Goal: Task Accomplishment & Management: Use online tool/utility

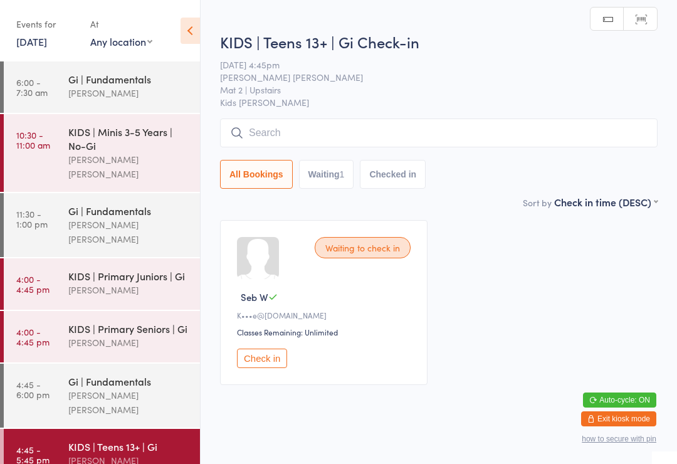
click at [333, 115] on div "KIDS | Teens 13+ | Gi Check-in 11 Aug 4:45pm Lucas Costa Santana Mat 2 | Upstai…" at bounding box center [439, 113] width 438 height 164
click at [419, 125] on input "search" at bounding box center [439, 133] width 438 height 29
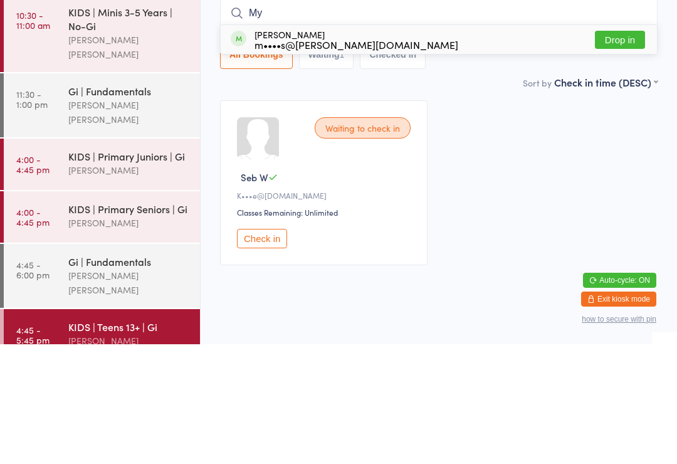
type input "My"
click at [292, 149] on div "Mya Wettle m••••s@wettle.com" at bounding box center [357, 159] width 204 height 20
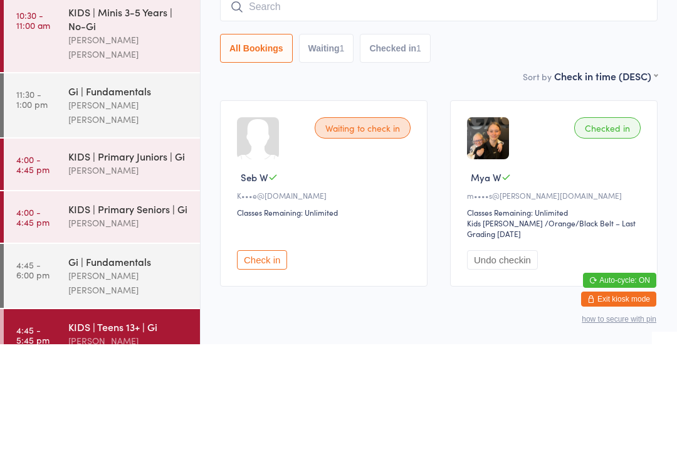
scroll to position [44, 0]
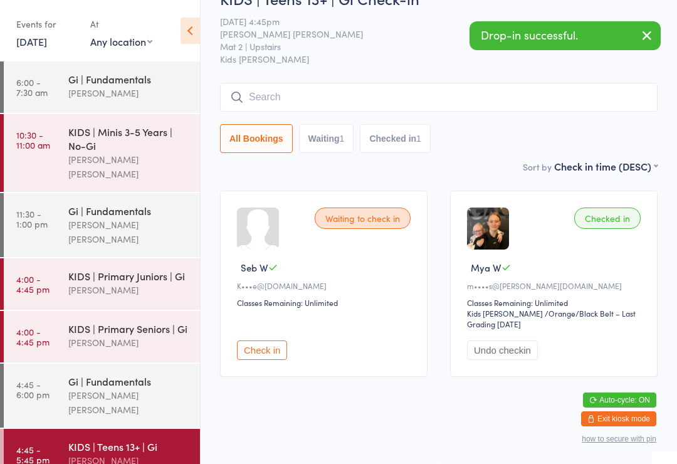
click at [177, 159] on div "[PERSON_NAME] [PERSON_NAME]" at bounding box center [128, 166] width 121 height 29
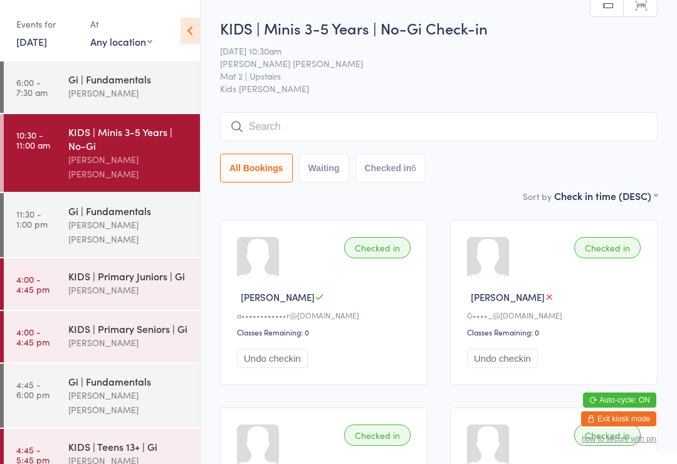
click at [57, 207] on link "11:30 - 1:00 pm Gi | Fundamentals Lucas Costa Santana" at bounding box center [102, 225] width 196 height 64
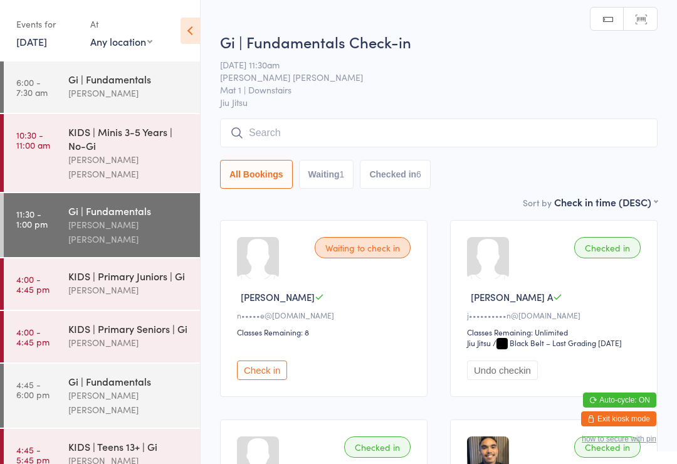
click at [23, 274] on time "4:00 - 4:45 pm" at bounding box center [32, 284] width 33 height 20
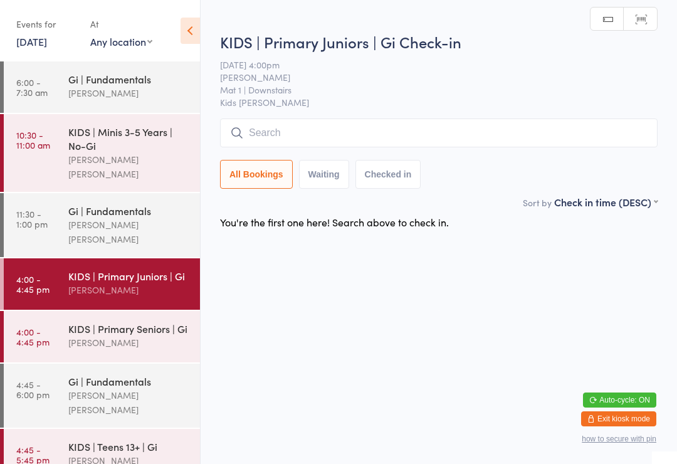
click at [334, 134] on input "search" at bounding box center [439, 133] width 438 height 29
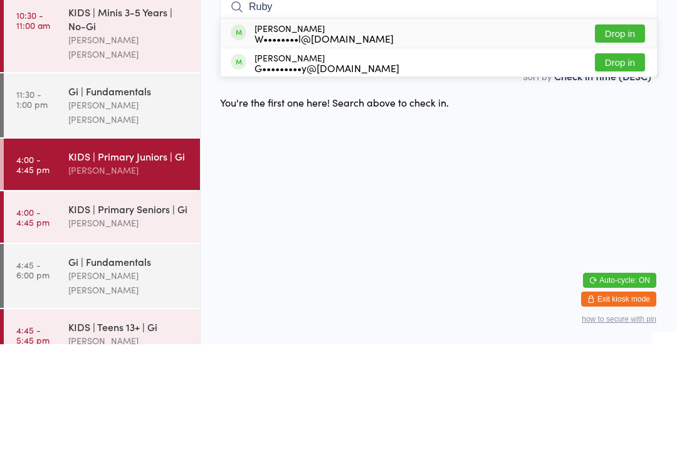
type input "Ruby"
click at [630, 173] on button "Drop in" at bounding box center [620, 182] width 50 height 18
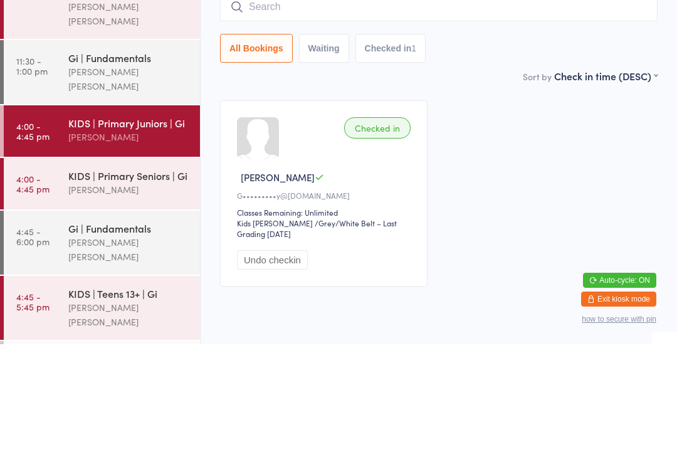
scroll to position [44, 0]
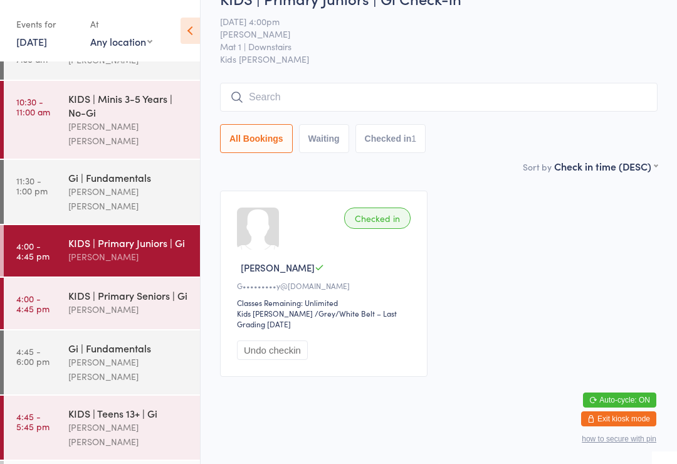
click at [153, 420] on div "[PERSON_NAME] [PERSON_NAME]" at bounding box center [128, 434] width 121 height 29
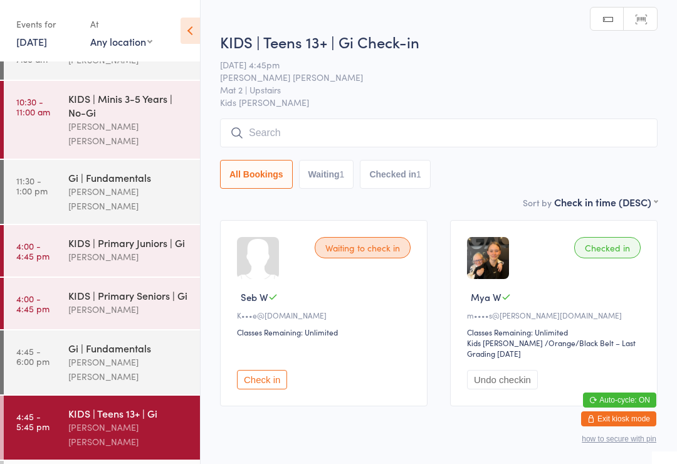
click at [430, 139] on input "search" at bounding box center [439, 133] width 438 height 29
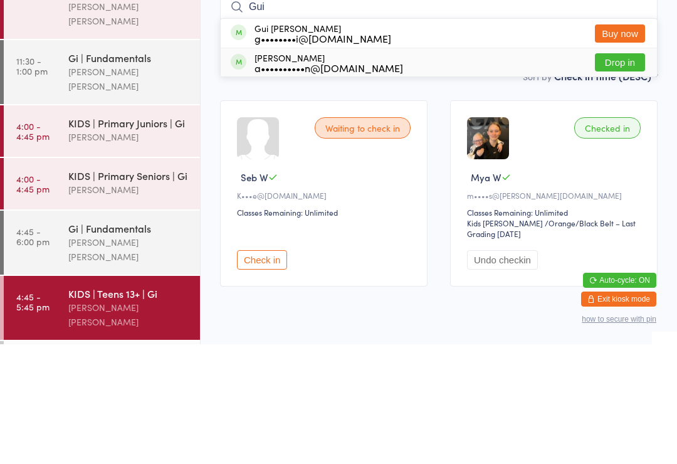
type input "Gui"
click at [503, 168] on div "Guilherme Giacomin a••••••••••n@hotmail.com Drop in" at bounding box center [439, 182] width 436 height 28
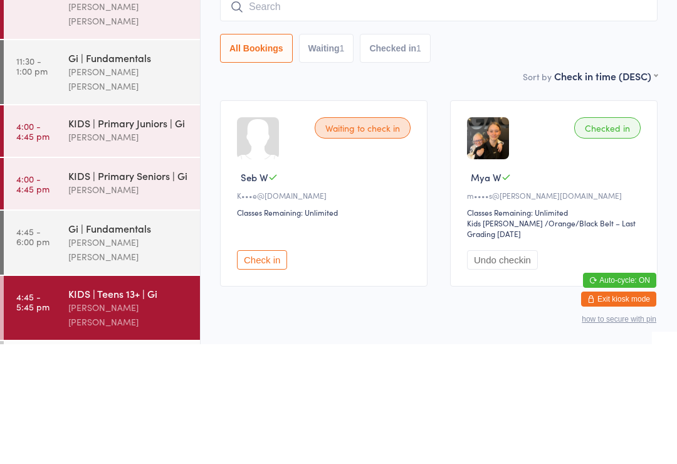
scroll to position [44, 0]
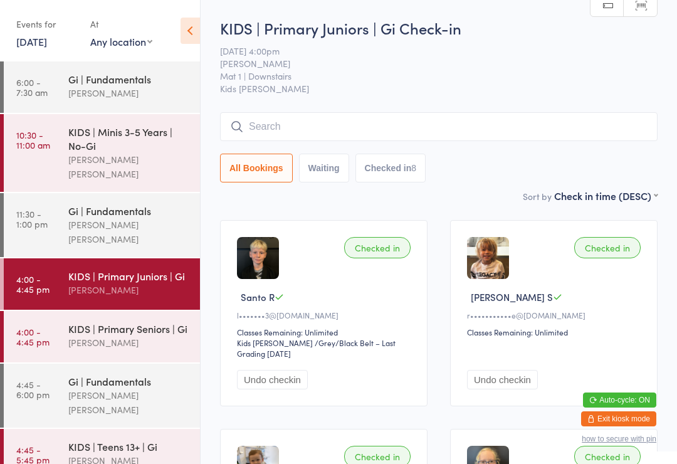
click at [150, 335] on div "[PERSON_NAME]" at bounding box center [128, 342] width 121 height 14
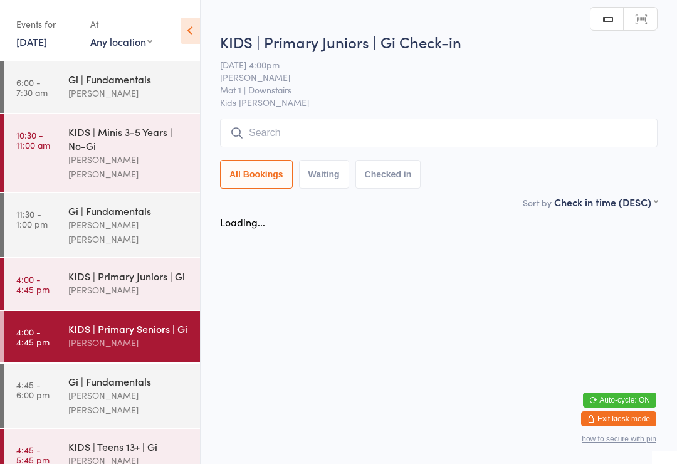
click at [297, 121] on input "search" at bounding box center [439, 133] width 438 height 29
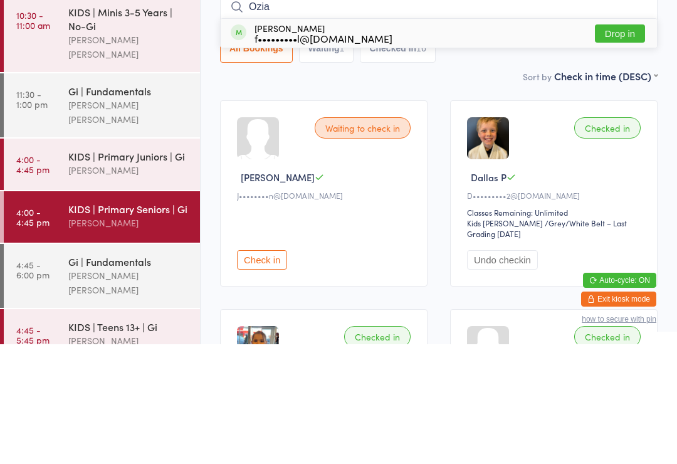
type input "Ozia"
click at [311, 153] on div "f•••••••••l@gmail.com" at bounding box center [324, 158] width 138 height 10
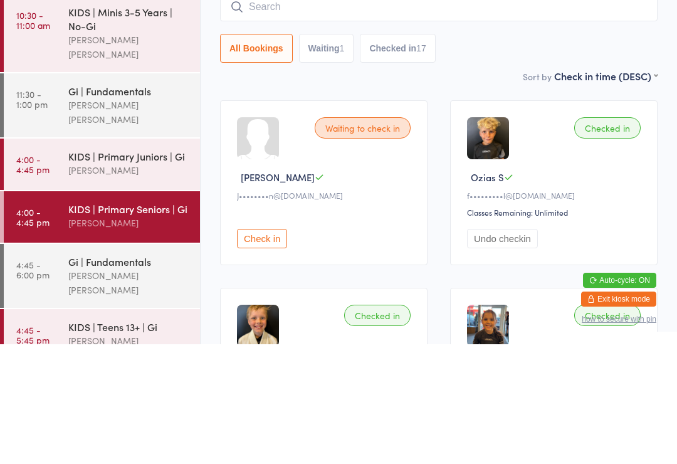
click at [149, 283] on div "[PERSON_NAME]" at bounding box center [128, 290] width 121 height 14
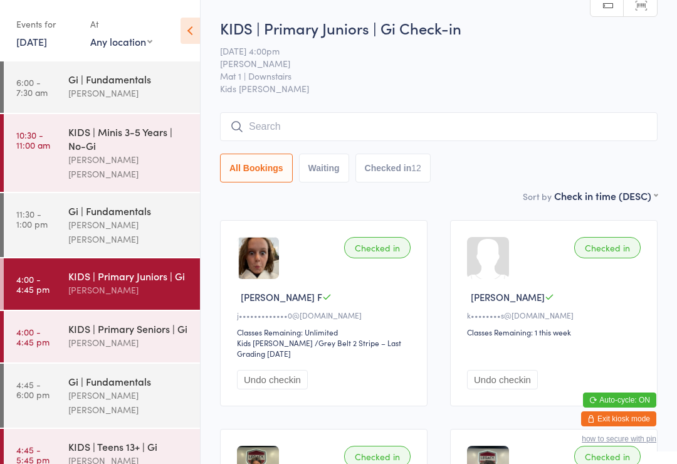
click at [129, 374] on div "Gi | Fundamentals" at bounding box center [128, 381] width 121 height 14
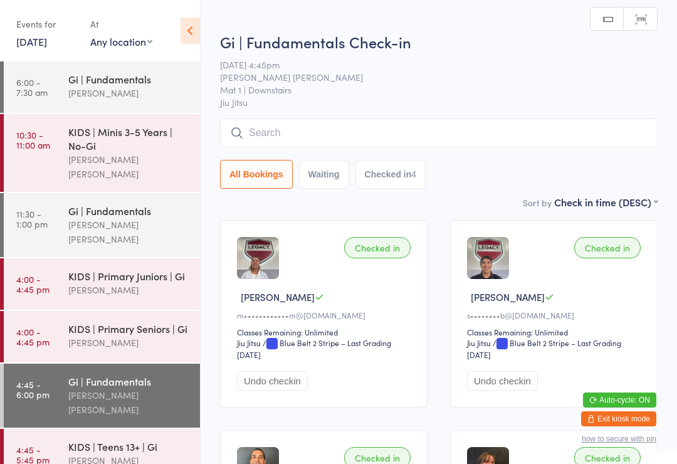
click at [351, 127] on input "search" at bounding box center [439, 133] width 438 height 29
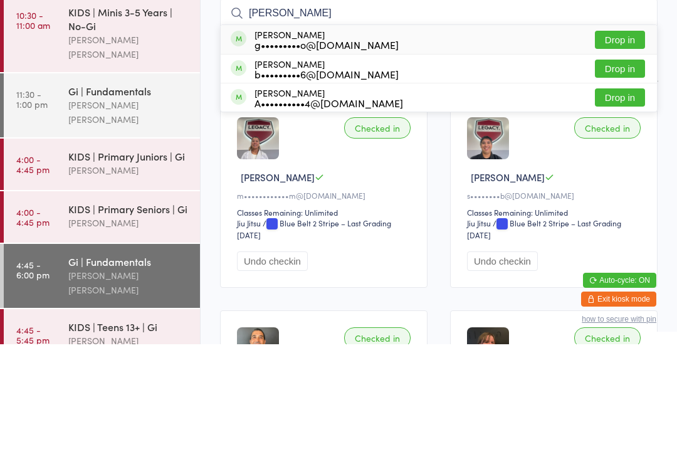
type input "Glen"
click at [620, 150] on button "Drop in" at bounding box center [620, 159] width 50 height 18
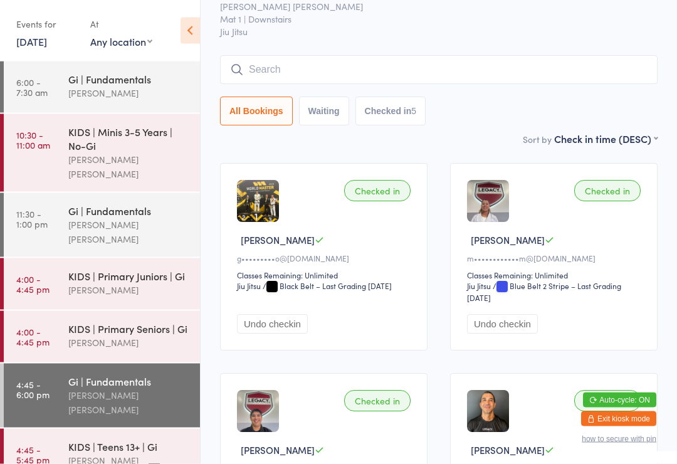
scroll to position [49, 0]
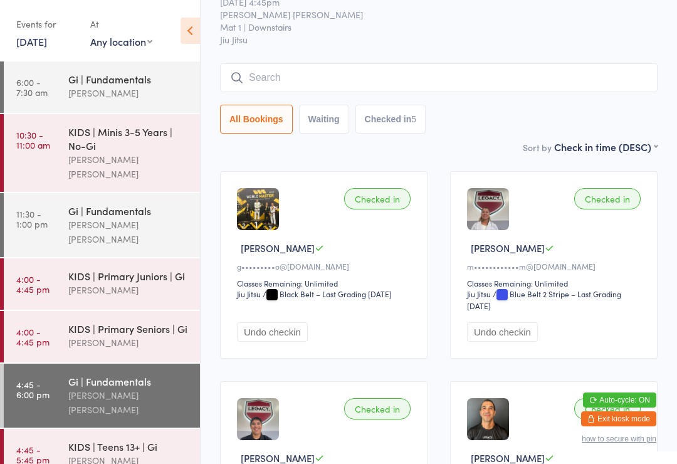
click at [369, 76] on input "search" at bounding box center [439, 77] width 438 height 29
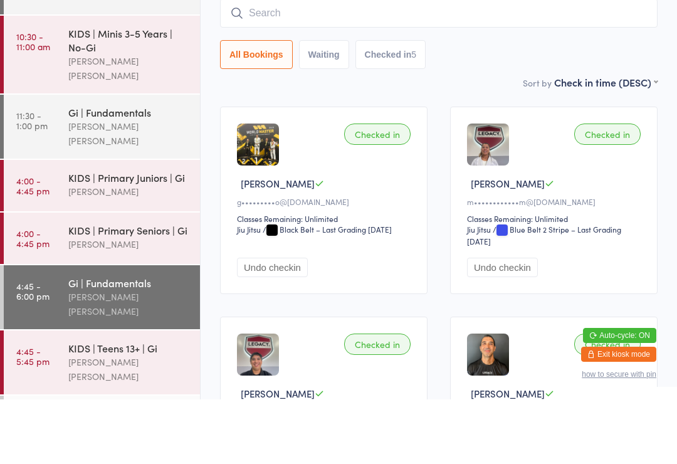
scroll to position [33, 0]
click at [143, 236] on div "KIDS | Primary Juniors | Gi" at bounding box center [128, 243] width 121 height 14
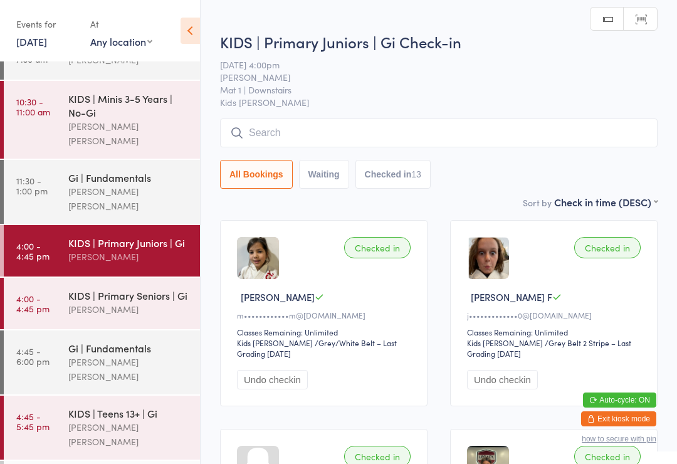
click at [371, 135] on input "search" at bounding box center [439, 133] width 438 height 29
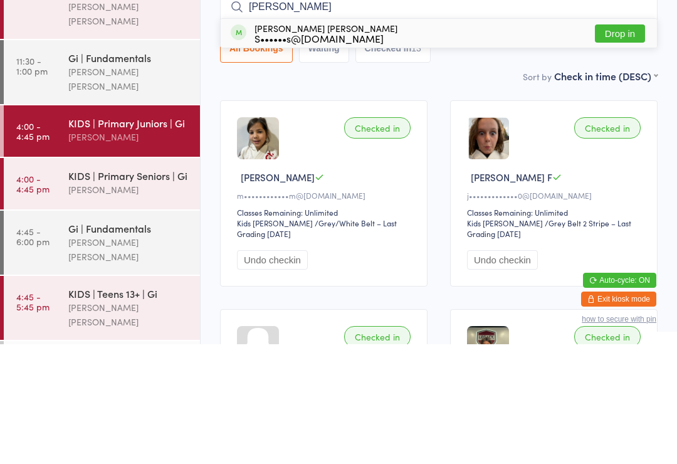
type input "Oceane"
click at [628, 144] on button "Drop in" at bounding box center [620, 153] width 50 height 18
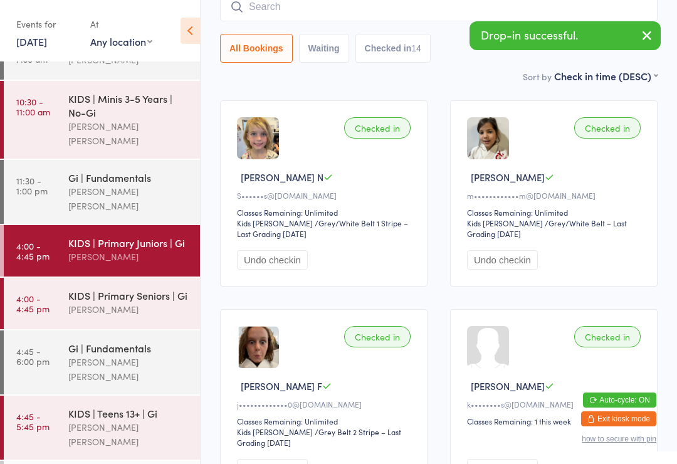
click at [322, 13] on input "search" at bounding box center [439, 6] width 438 height 29
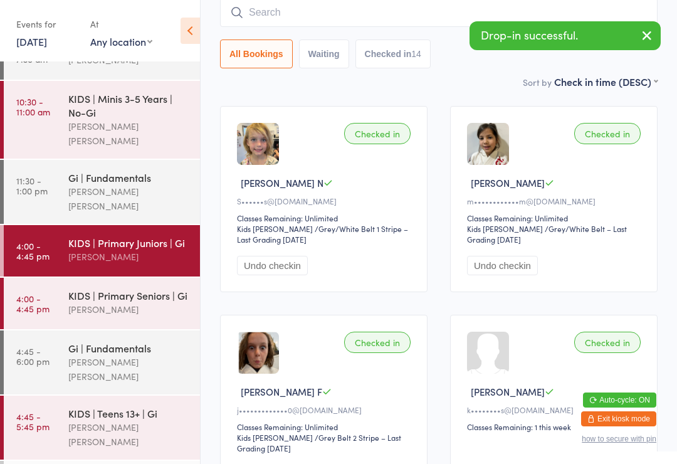
scroll to position [113, 0]
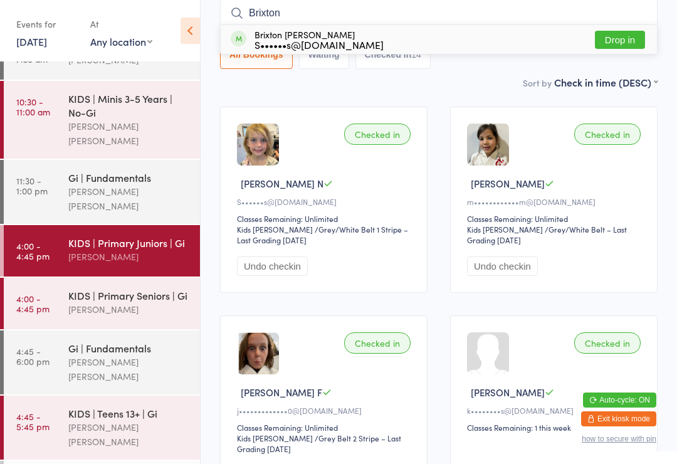
type input "Brixton"
click at [623, 40] on button "Drop in" at bounding box center [620, 40] width 50 height 18
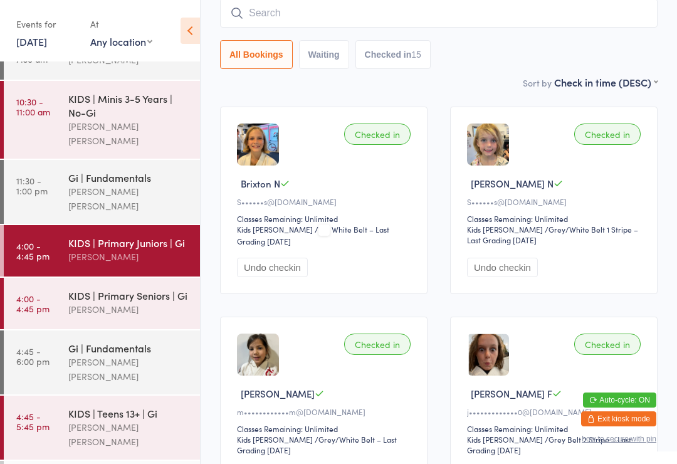
click at [139, 406] on div "KIDS | Teens 13+ | Gi" at bounding box center [128, 413] width 121 height 14
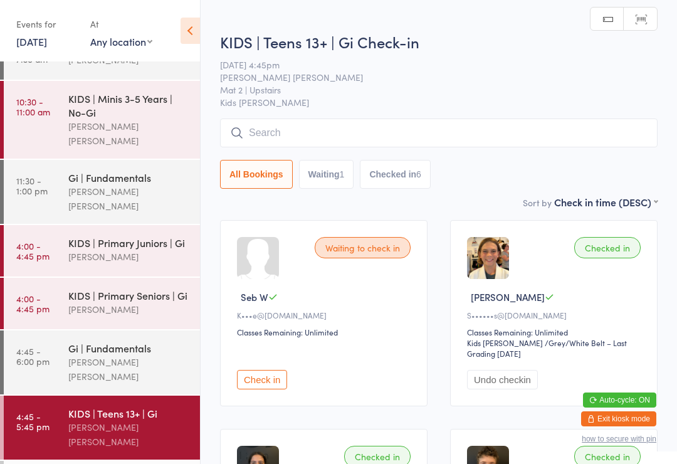
click at [357, 130] on input "search" at bounding box center [439, 133] width 438 height 29
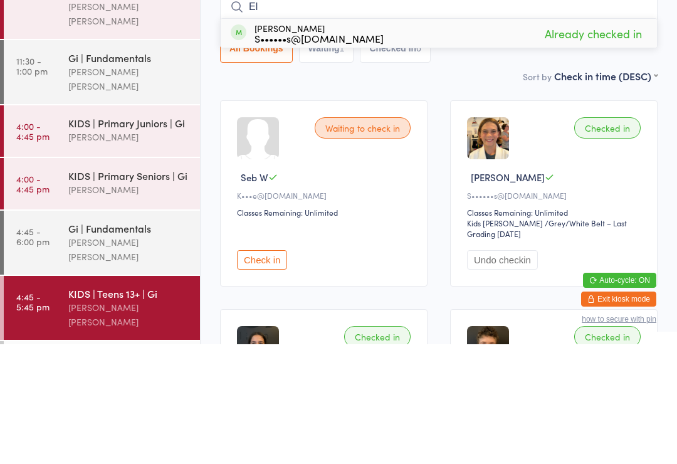
type input "E"
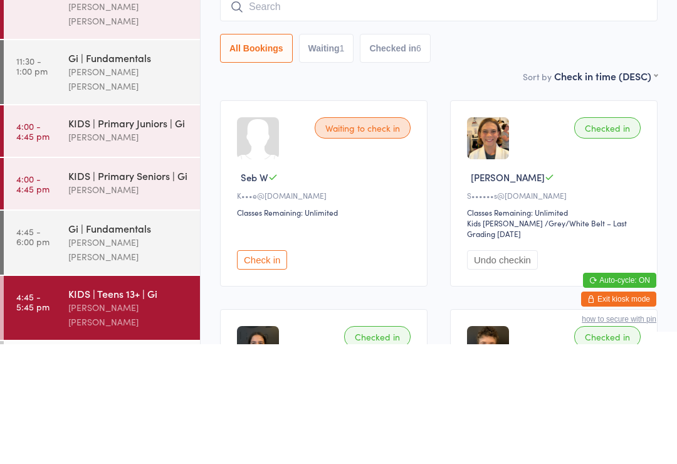
scroll to position [14, 0]
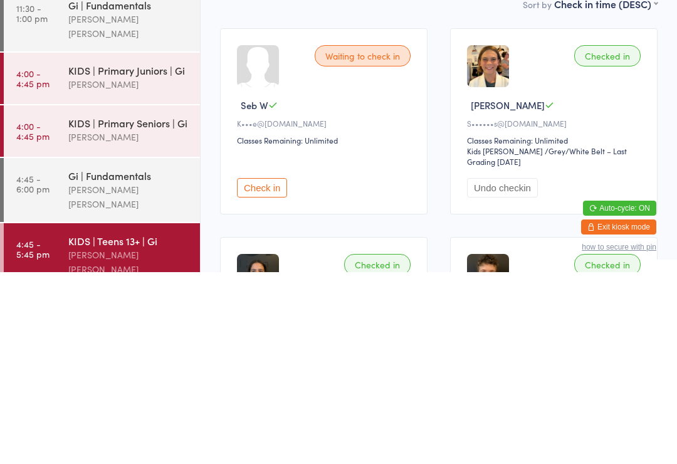
click at [610, 220] on div "Checked in Elijah N S••••••s@gmail.com Classes Remaining: Unlimited Kids Jiu Ji…" at bounding box center [554, 313] width 208 height 186
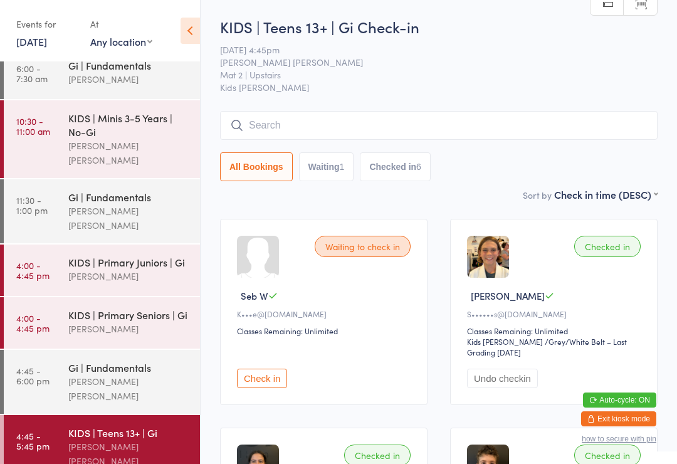
scroll to position [0, 0]
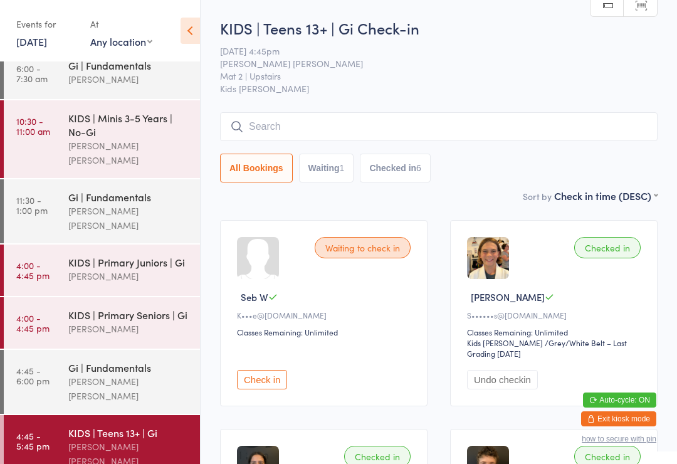
click at [492, 141] on input "search" at bounding box center [439, 126] width 438 height 29
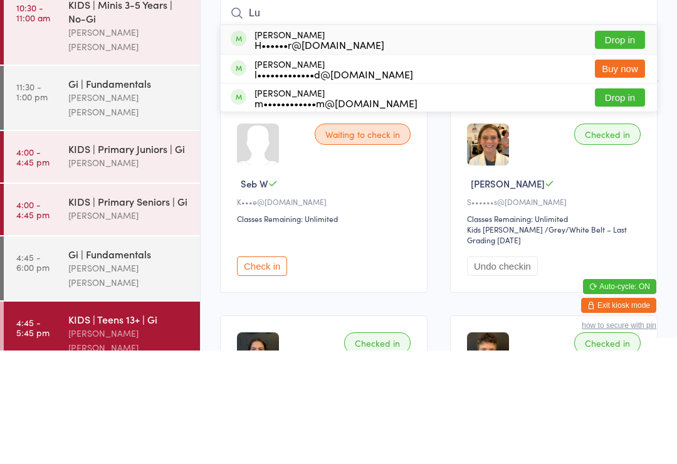
type input "Lu"
click at [640, 144] on button "Drop in" at bounding box center [620, 153] width 50 height 18
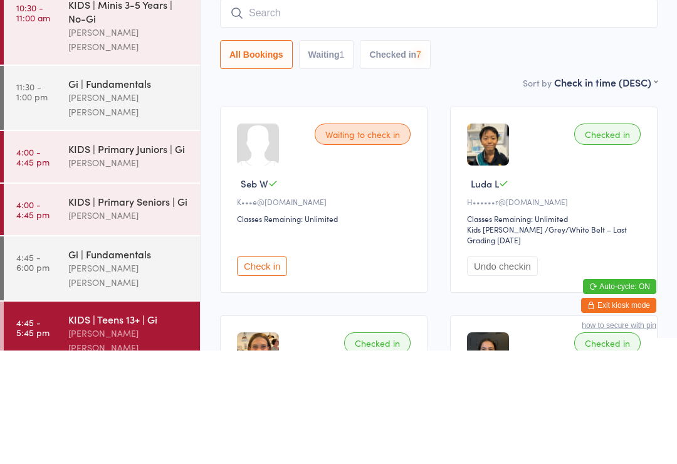
click at [651, 75] on div "KIDS | Teens 13+ | Gi Check-in 11 Aug 4:45pm Lucas Costa Santana Mat 2 | Upstai…" at bounding box center [439, 103] width 438 height 171
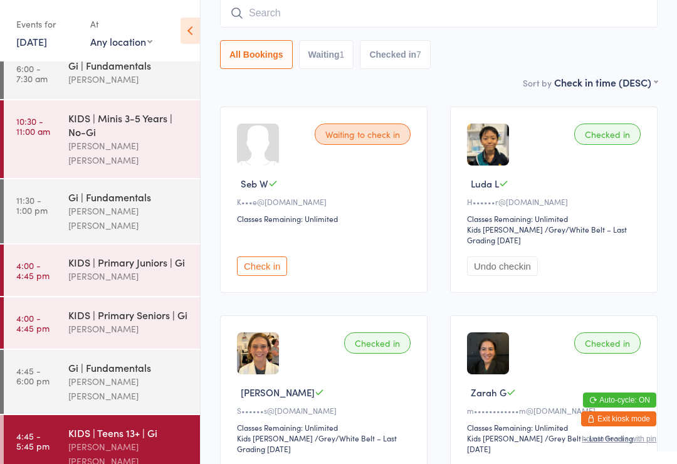
click at [259, 261] on button "Check in" at bounding box center [262, 265] width 50 height 19
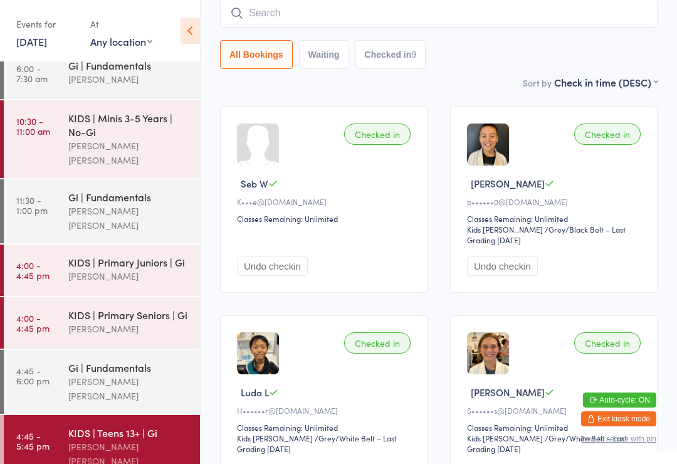
click at [64, 354] on link "4:45 - 6:00 pm Gi | Fundamentals Lucas Costa Santana" at bounding box center [102, 382] width 196 height 64
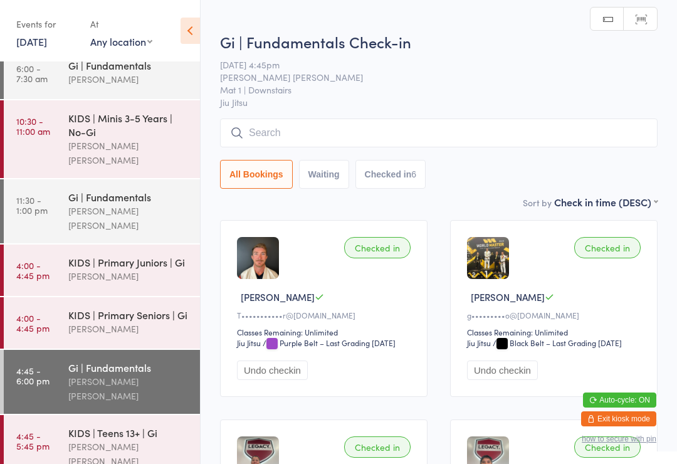
click at [295, 140] on input "search" at bounding box center [439, 133] width 438 height 29
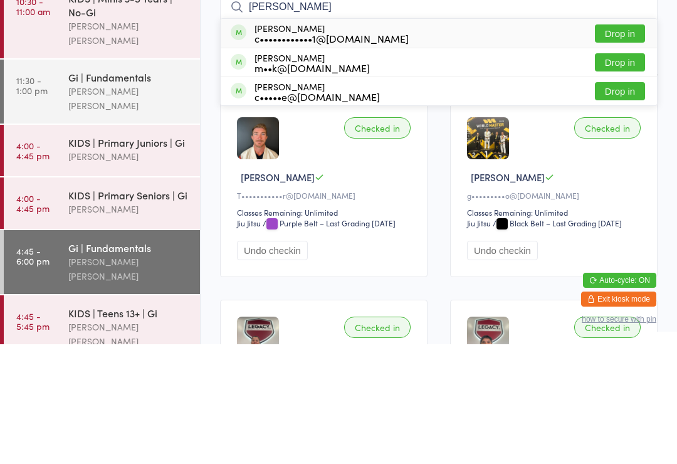
type input "Chris"
click at [305, 153] on div "c••••••••••••1@gmail.com" at bounding box center [332, 158] width 154 height 10
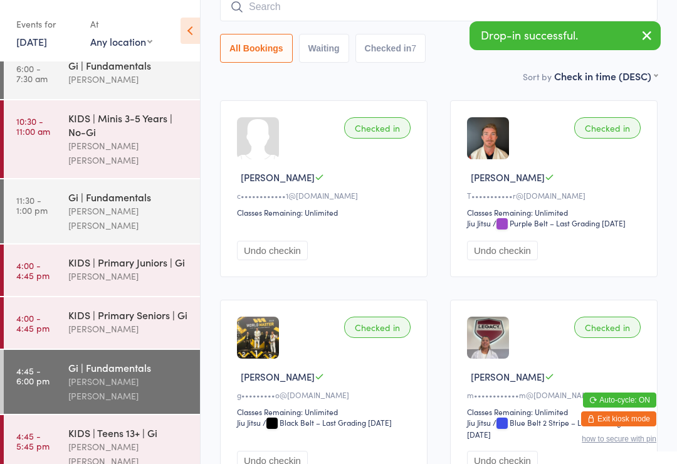
click at [261, 8] on input "search" at bounding box center [439, 6] width 438 height 29
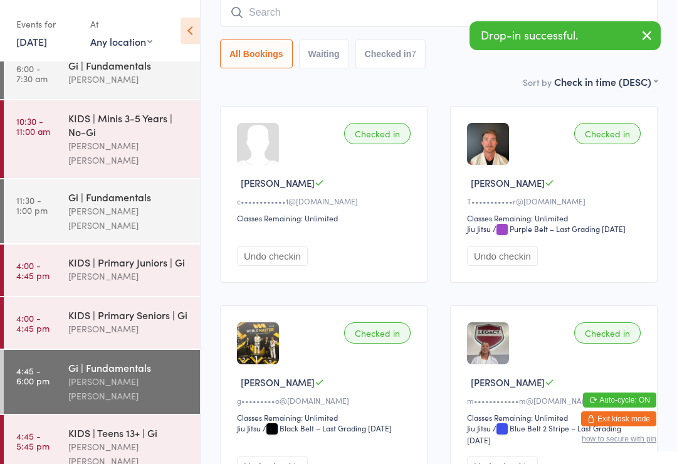
scroll to position [113, 0]
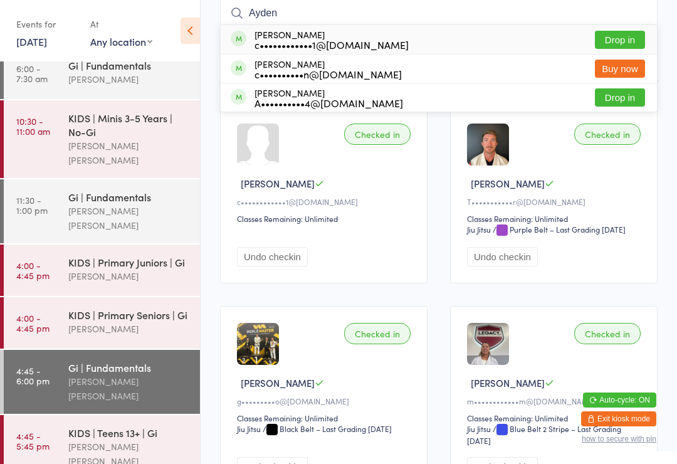
type input "Ayden"
click at [297, 36] on div "Ayden Moore c••••••••••••1@gmail.com" at bounding box center [332, 39] width 154 height 20
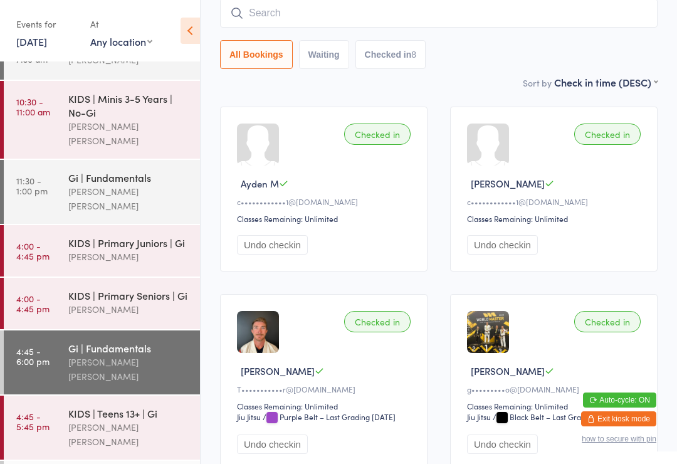
scroll to position [14, 0]
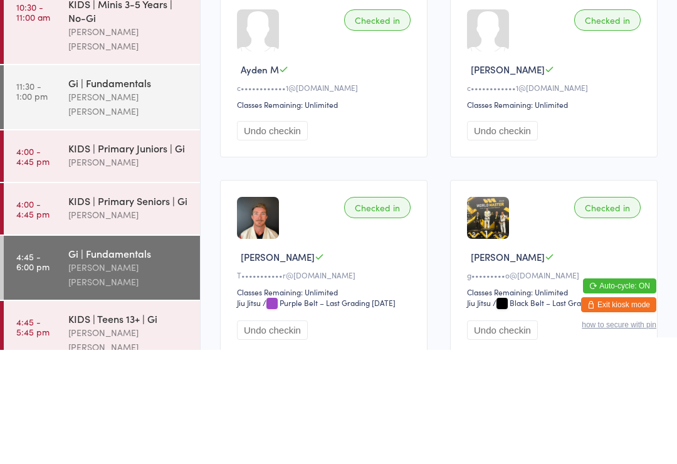
click at [107, 322] on div "[PERSON_NAME]" at bounding box center [128, 329] width 121 height 14
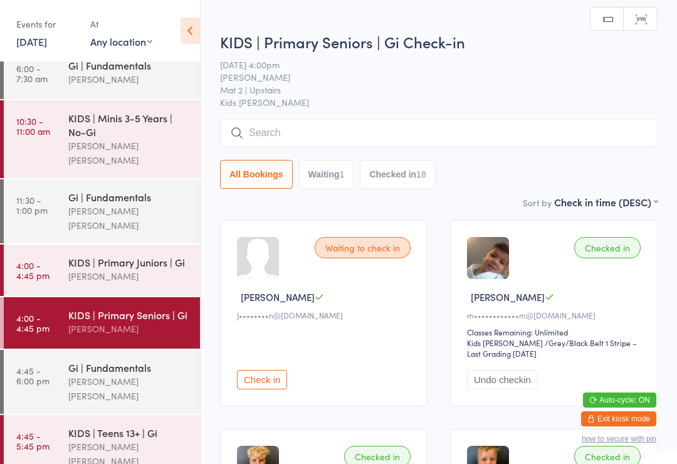
click at [53, 254] on link "4:00 - 4:45 pm KIDS | Primary Juniors | Gi Daniel Vinci" at bounding box center [102, 270] width 196 height 51
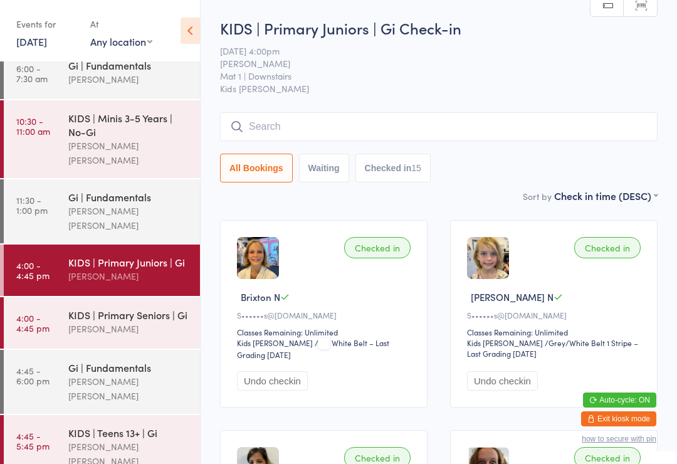
click at [317, 122] on input "search" at bounding box center [439, 126] width 438 height 29
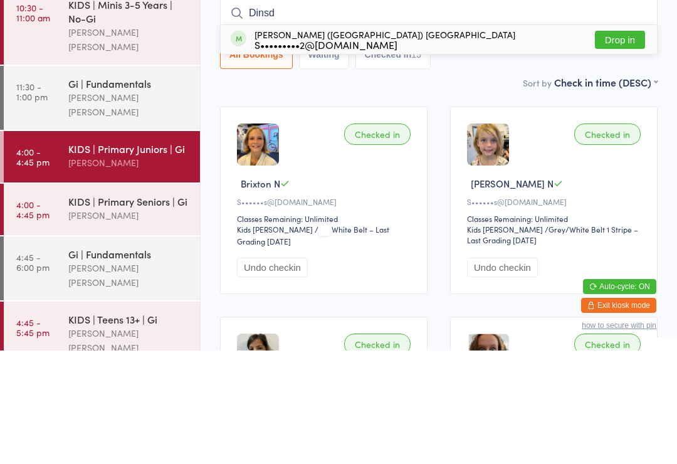
type input "Dinsd"
click at [399, 139] on div "Ellis (Chippy) Dinsdale S•••••••••2@gmail.com Drop in" at bounding box center [439, 153] width 436 height 29
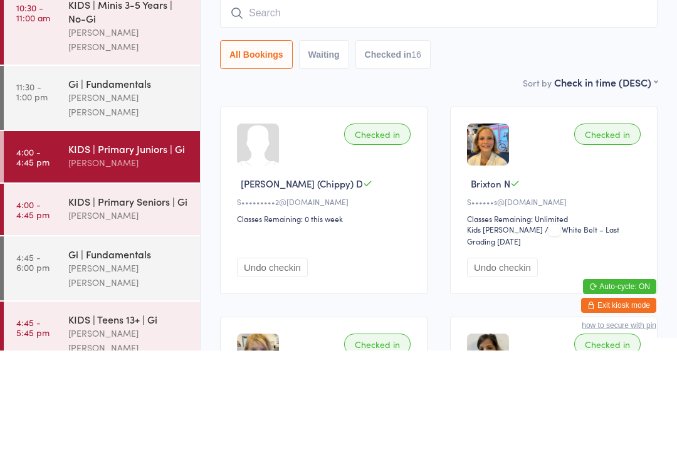
click at [382, 237] on div "Checked in" at bounding box center [377, 247] width 66 height 21
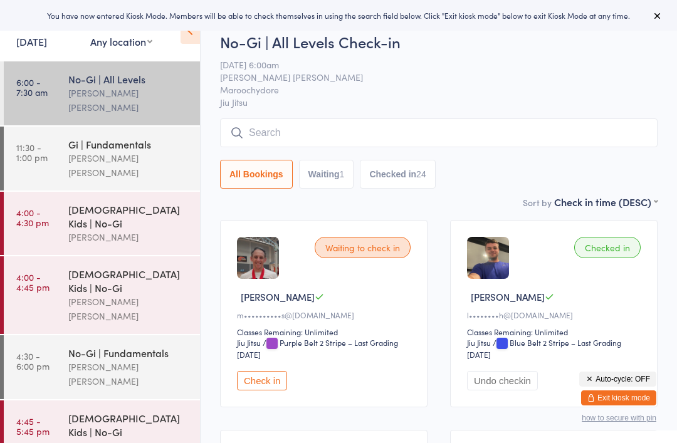
click at [47, 40] on link "5 Sep, 2024" at bounding box center [31, 41] width 31 height 14
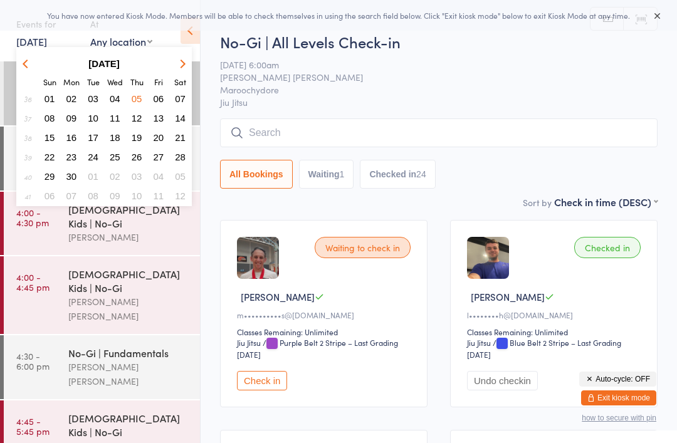
click at [187, 65] on button "button" at bounding box center [180, 63] width 19 height 17
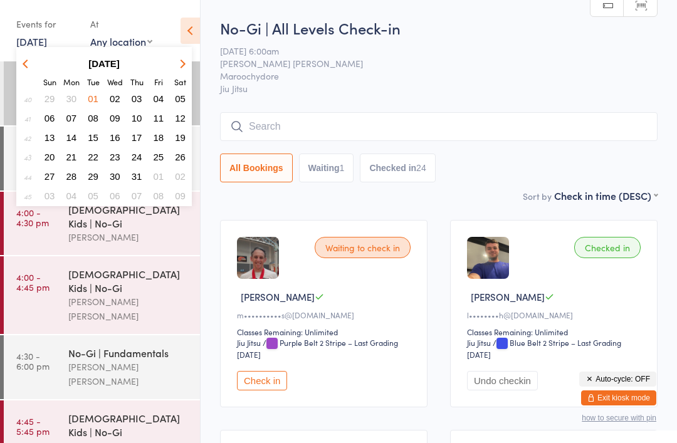
click at [117, 69] on strong "October 2024" at bounding box center [103, 63] width 31 height 11
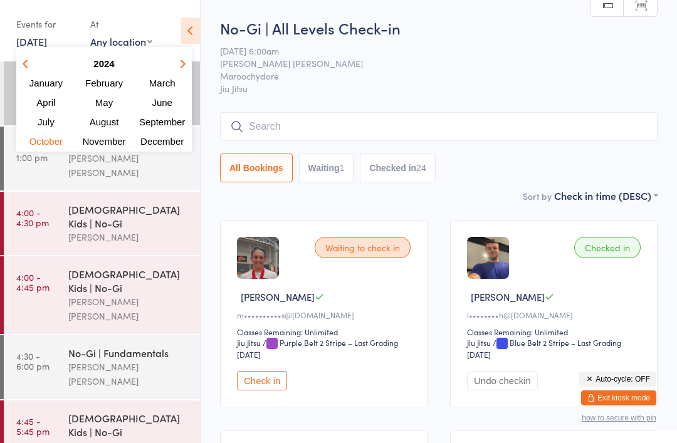
click at [182, 66] on icon "button" at bounding box center [181, 63] width 9 height 9
click at [115, 122] on span "August" at bounding box center [104, 122] width 33 height 11
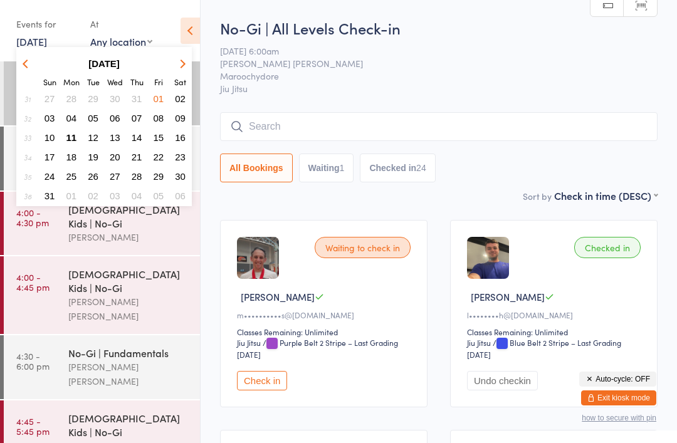
click at [75, 139] on span "11" at bounding box center [71, 137] width 11 height 11
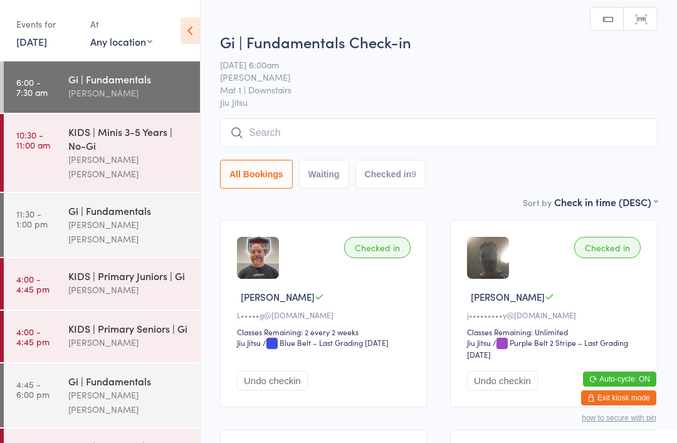
click at [78, 269] on div "KIDS | Primary Juniors | Gi" at bounding box center [128, 276] width 121 height 14
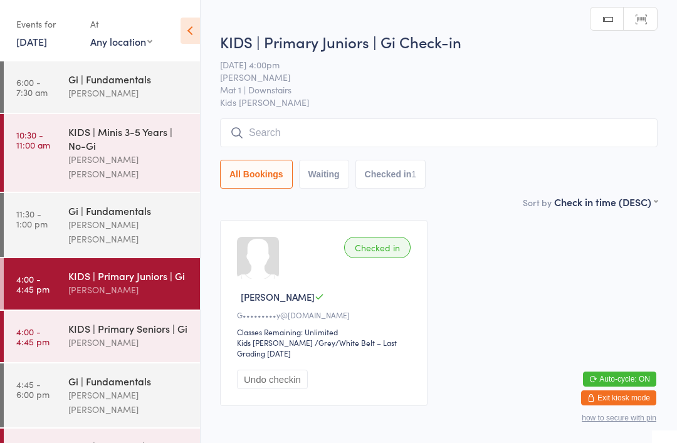
click at [569, 129] on input "search" at bounding box center [439, 133] width 438 height 29
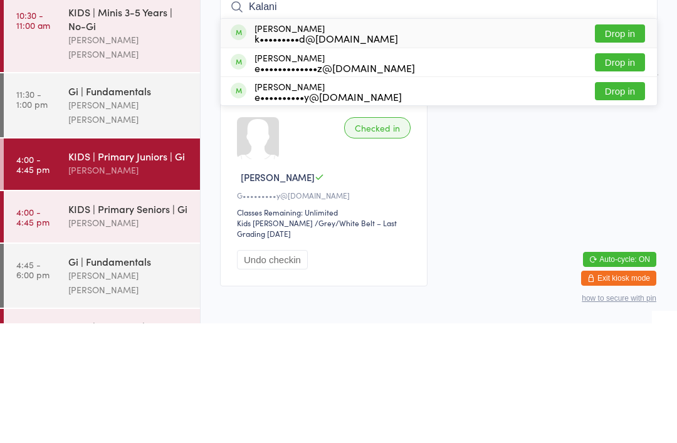
type input "Kalani"
click at [621, 173] on button "Drop in" at bounding box center [620, 182] width 50 height 18
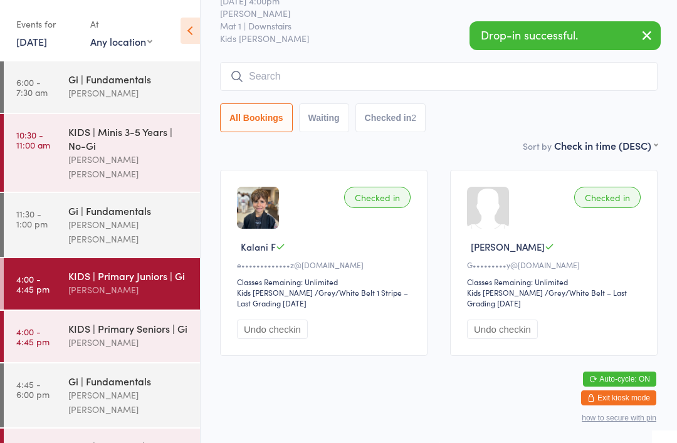
click at [67, 320] on link "4:00 - 4:45 pm KIDS | Primary Seniors | Gi Daniel Vinci" at bounding box center [102, 336] width 196 height 51
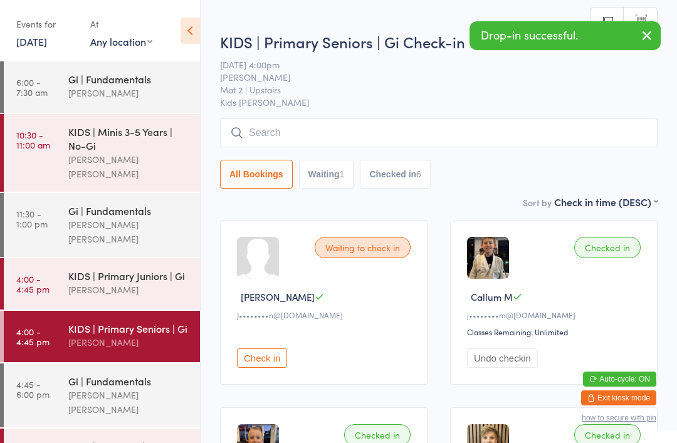
click at [425, 123] on input "search" at bounding box center [439, 133] width 438 height 29
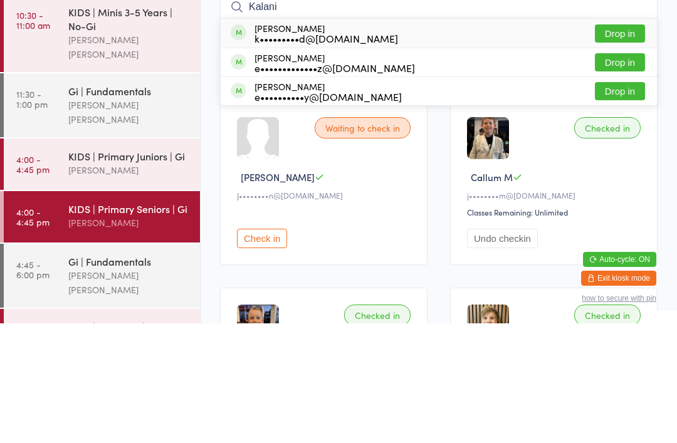
type input "Kalani"
click at [620, 144] on button "Drop in" at bounding box center [620, 153] width 50 height 18
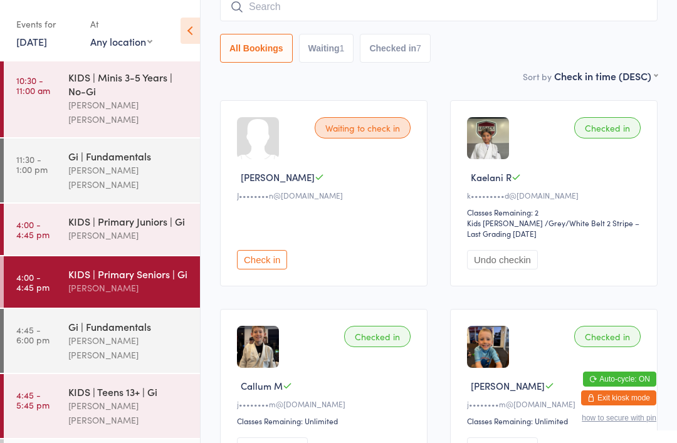
scroll to position [54, 0]
click at [9, 204] on link "4:00 - 4:45 pm KIDS | Primary Juniors | Gi Daniel Vinci" at bounding box center [102, 229] width 196 height 51
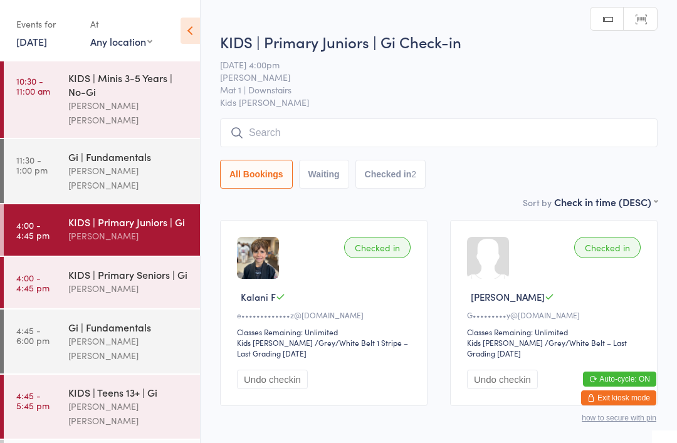
click at [70, 274] on div "KIDS | Primary Seniors | Gi Daniel Vinci" at bounding box center [134, 282] width 132 height 50
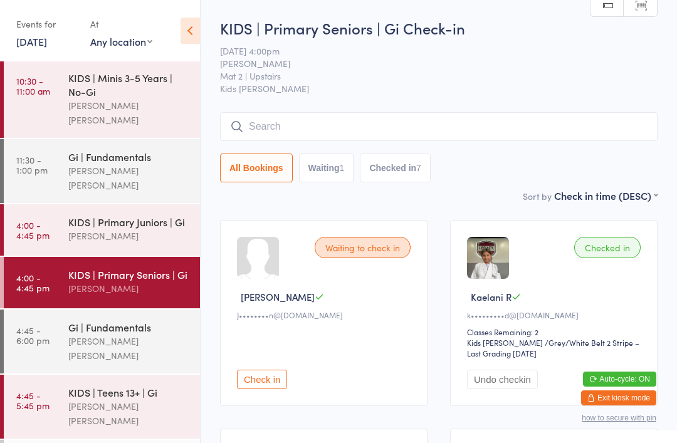
click at [610, 119] on input "search" at bounding box center [439, 126] width 438 height 29
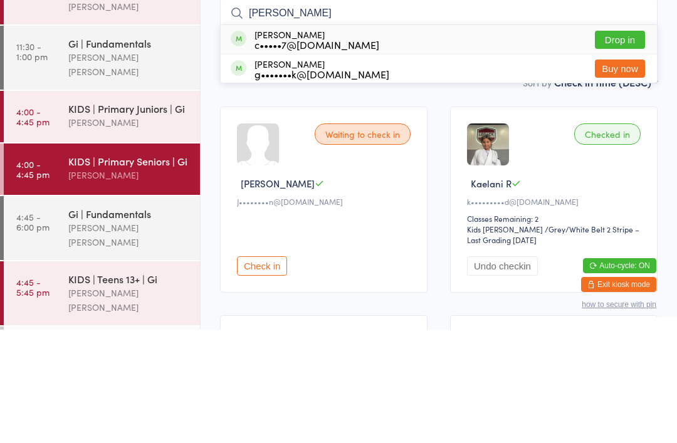
type input "Dill"
click at [632, 144] on button "Drop in" at bounding box center [620, 153] width 50 height 18
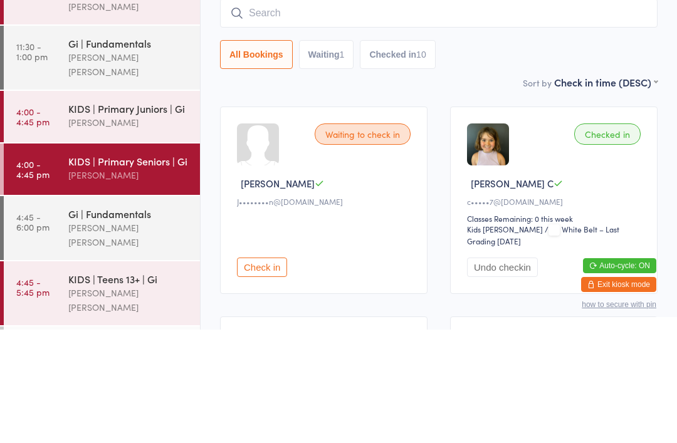
scroll to position [113, 0]
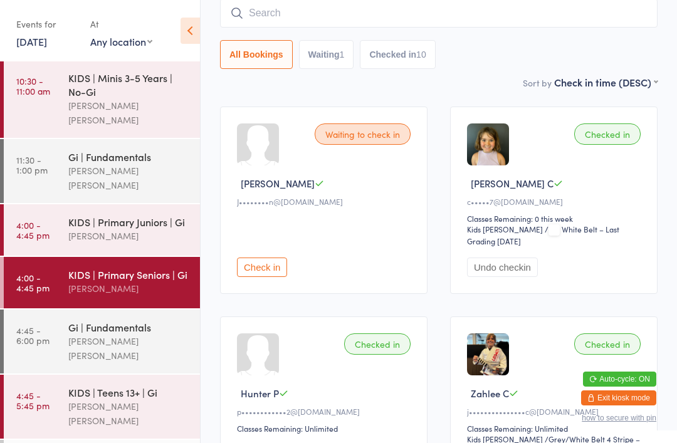
click at [85, 215] on div "KIDS | Primary Juniors | Gi" at bounding box center [128, 222] width 121 height 14
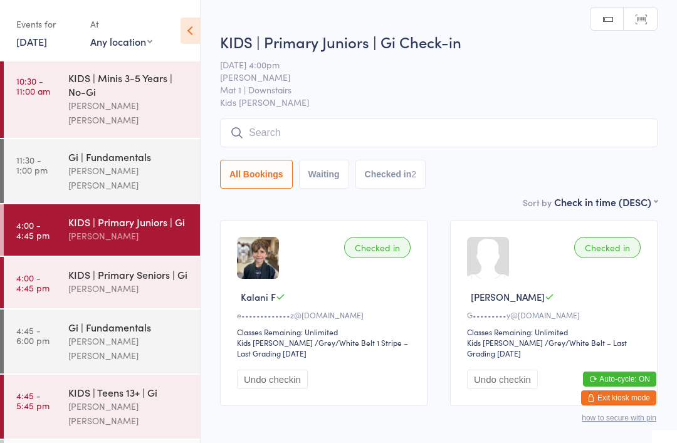
click at [242, 147] on input "search" at bounding box center [439, 133] width 438 height 29
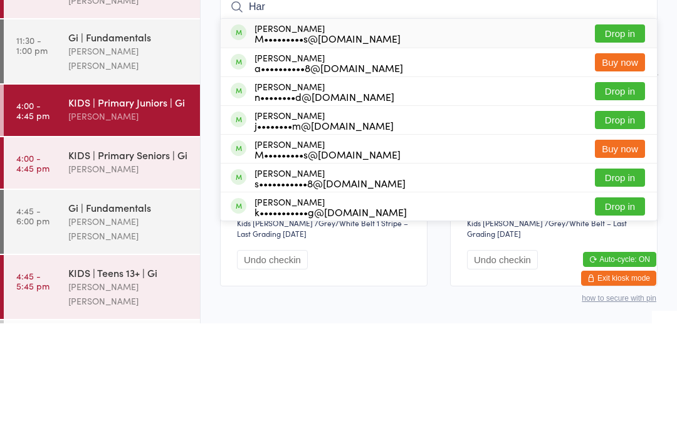
type input "Har"
click at [604, 144] on button "Drop in" at bounding box center [620, 153] width 50 height 18
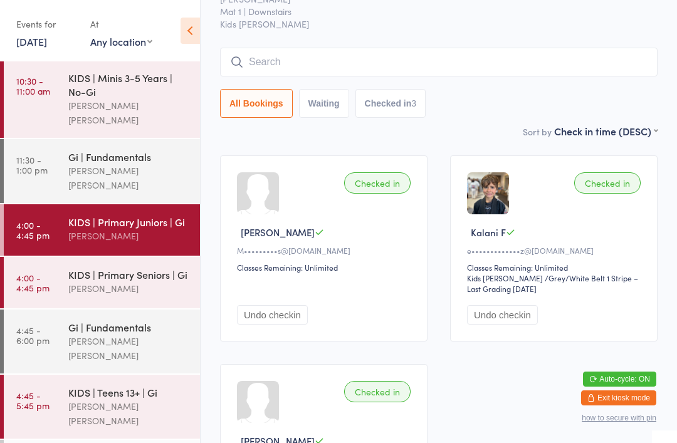
click at [268, 76] on input "search" at bounding box center [439, 62] width 438 height 29
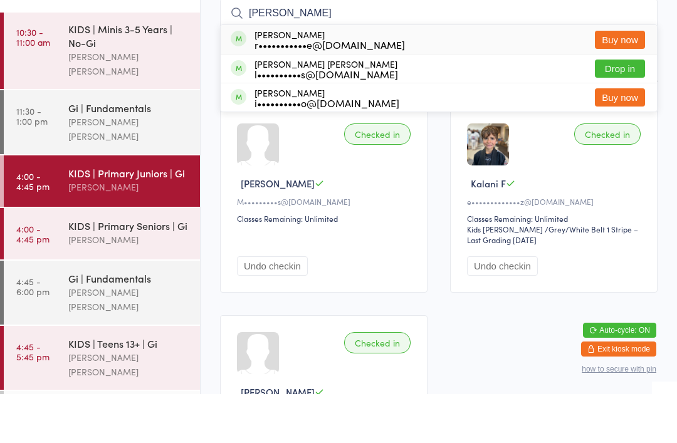
type input "Sullivan"
click at [625, 108] on button "Drop in" at bounding box center [620, 117] width 50 height 18
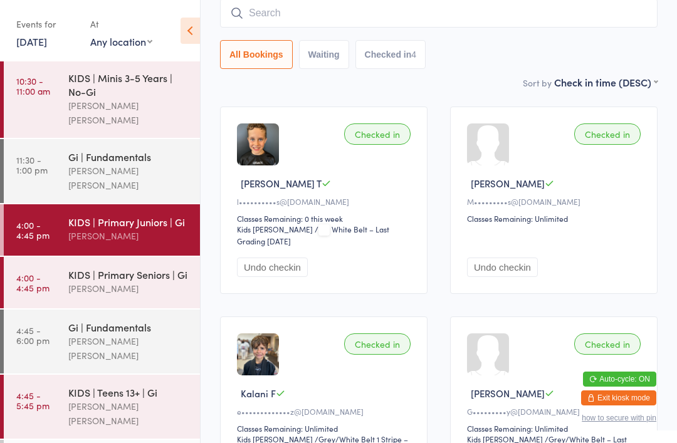
click at [134, 268] on div "KIDS | Primary Seniors | Gi" at bounding box center [128, 275] width 121 height 14
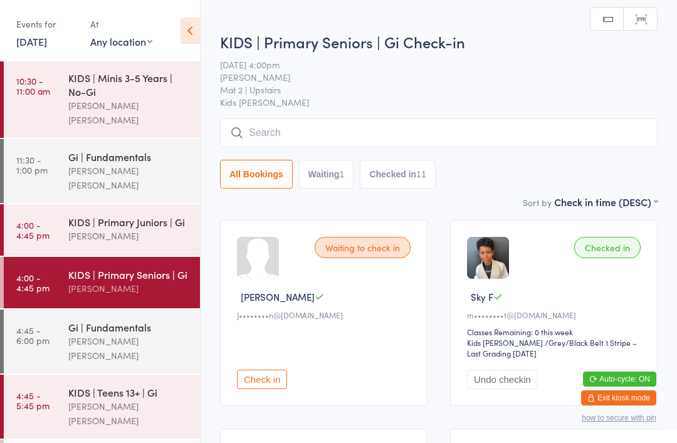
click at [497, 116] on div "KIDS | Primary Seniors | Gi Check-in 11 Aug 4:00pm Daniel Vinci Mat 2 | Upstair…" at bounding box center [439, 113] width 438 height 164
click at [490, 137] on input "search" at bounding box center [439, 133] width 438 height 29
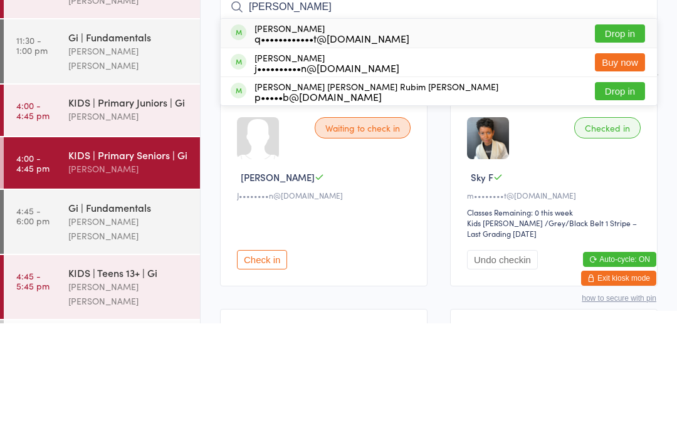
type input "Joao p"
click at [618, 202] on button "Drop in" at bounding box center [620, 211] width 50 height 18
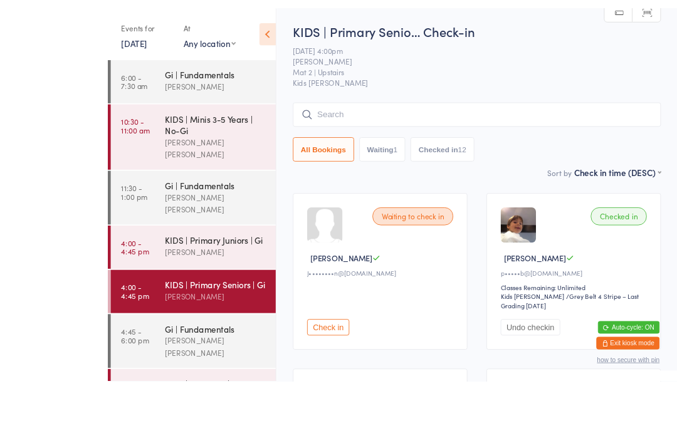
scroll to position [91, 0]
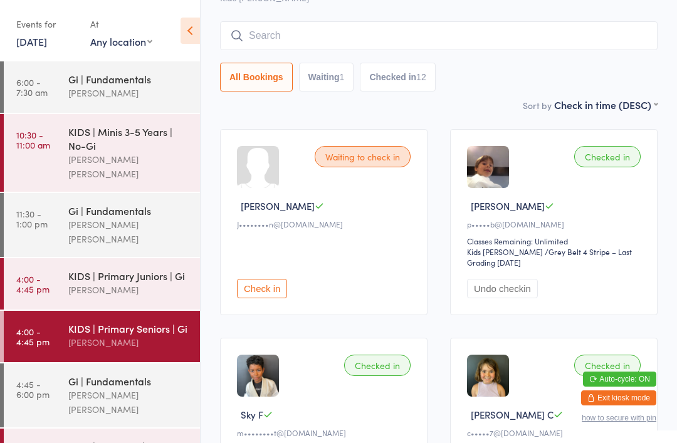
click at [142, 374] on div "Gi | Fundamentals" at bounding box center [128, 381] width 121 height 14
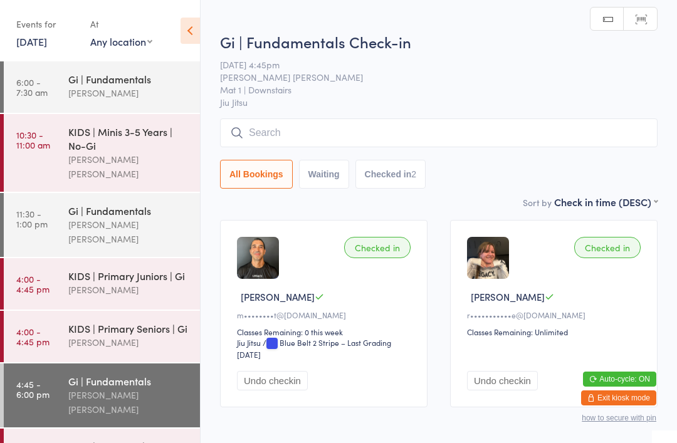
click at [163, 335] on div "[PERSON_NAME]" at bounding box center [128, 342] width 121 height 14
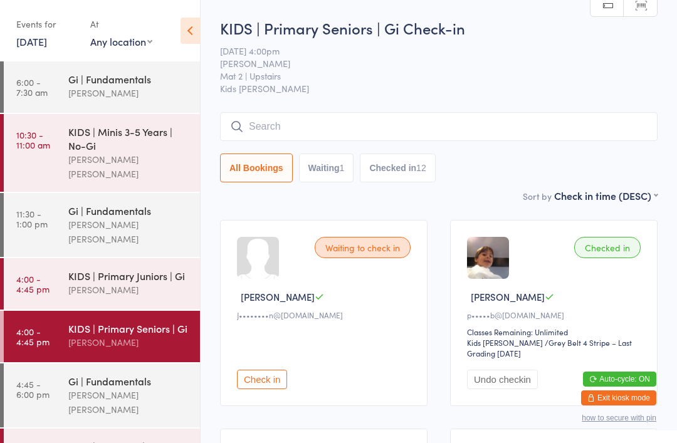
click at [354, 132] on input "search" at bounding box center [439, 126] width 438 height 29
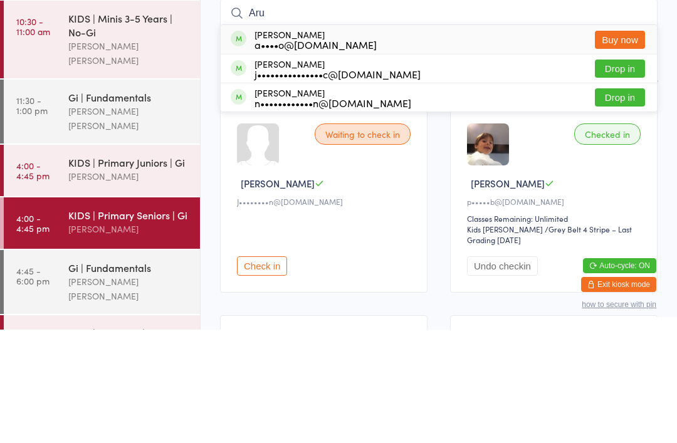
type input "Aru"
click at [329, 172] on div "Aruana Santana j•••••••••••••••c@gmail.com" at bounding box center [338, 182] width 166 height 20
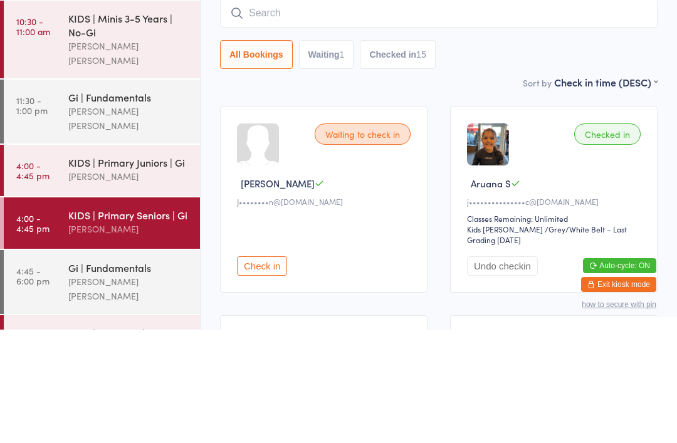
click at [285, 112] on input "search" at bounding box center [439, 126] width 438 height 29
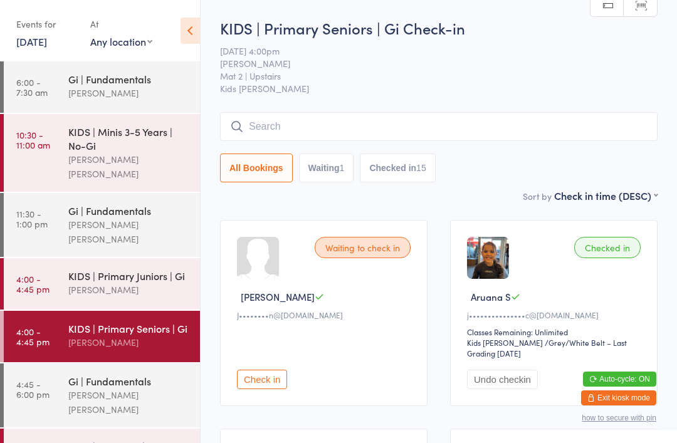
click at [437, 56] on span "[DATE] 4:00pm" at bounding box center [429, 51] width 418 height 13
click at [475, 121] on input "search" at bounding box center [439, 126] width 438 height 29
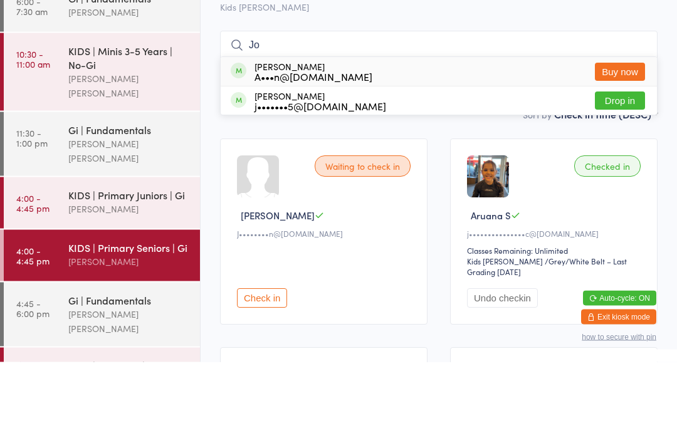
type input "J"
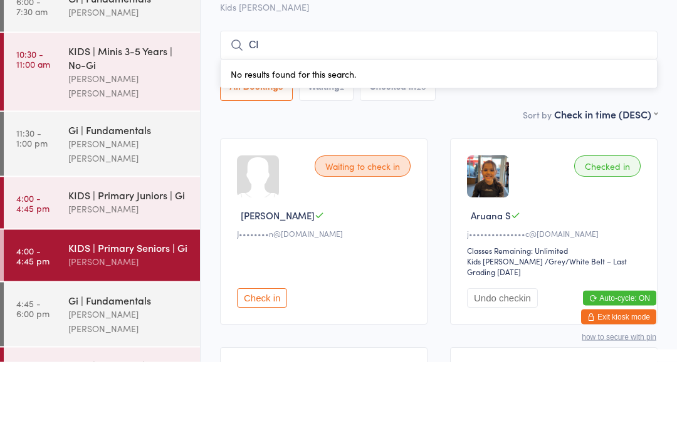
type input "Cla"
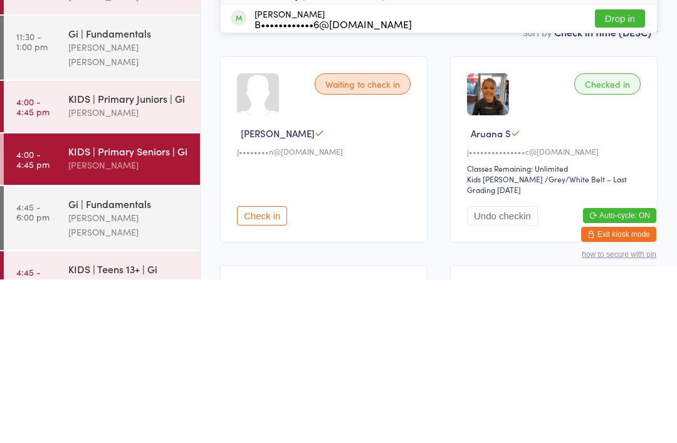
scroll to position [14, 0]
click at [134, 269] on div "[PERSON_NAME]" at bounding box center [128, 276] width 121 height 14
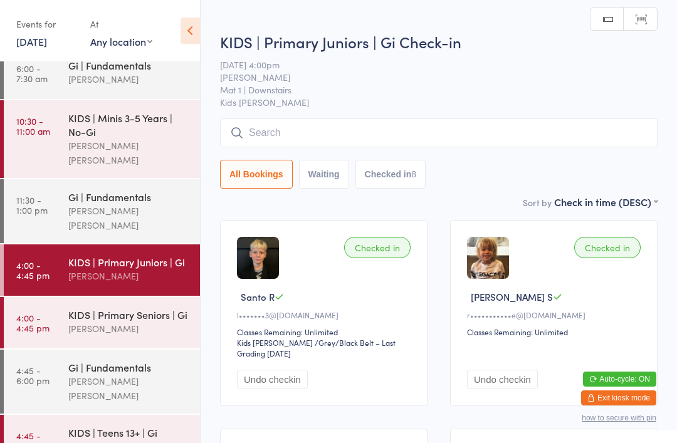
click at [433, 138] on input "search" at bounding box center [439, 133] width 438 height 29
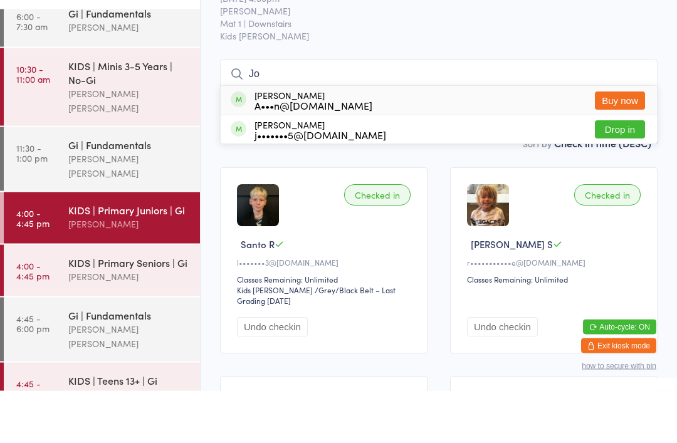
type input "J"
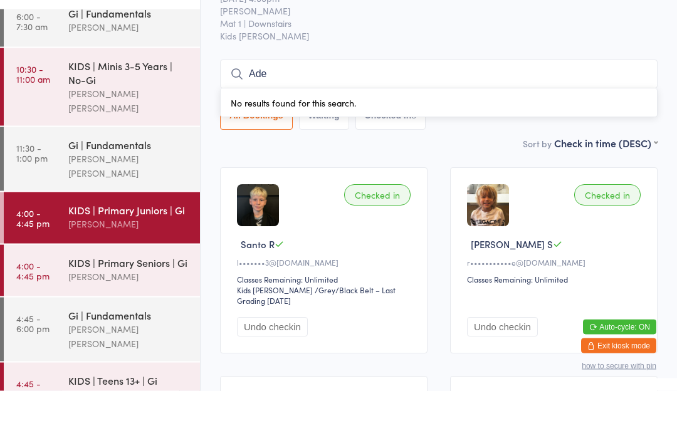
type input "Aden"
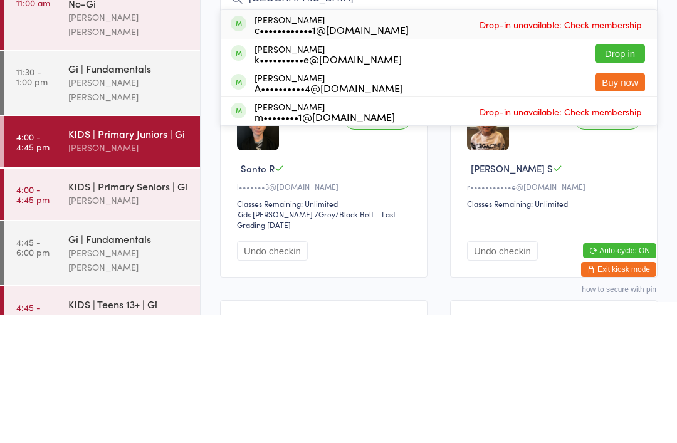
click at [160, 322] on div "[PERSON_NAME]" at bounding box center [128, 329] width 121 height 14
